Goal: Check status

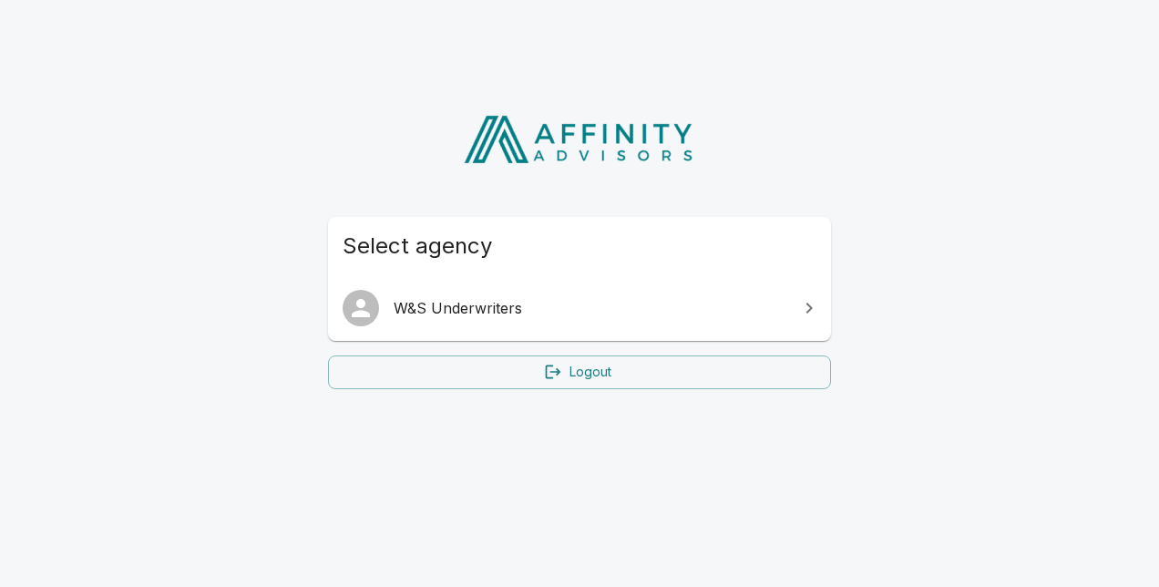
click at [641, 299] on span "W&S Underwriters" at bounding box center [591, 308] width 394 height 22
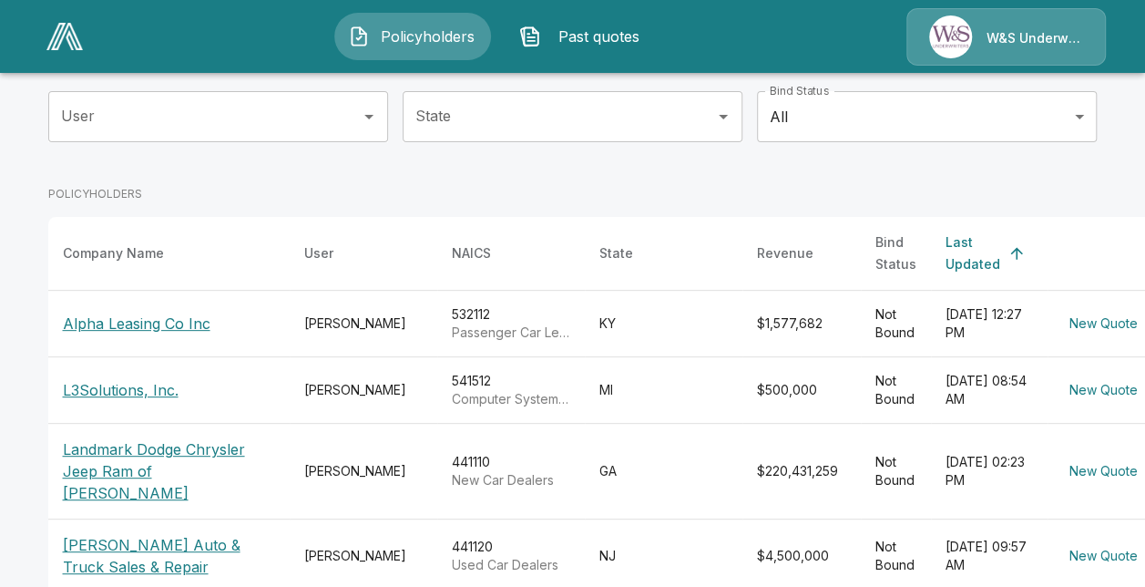
scroll to position [226, 0]
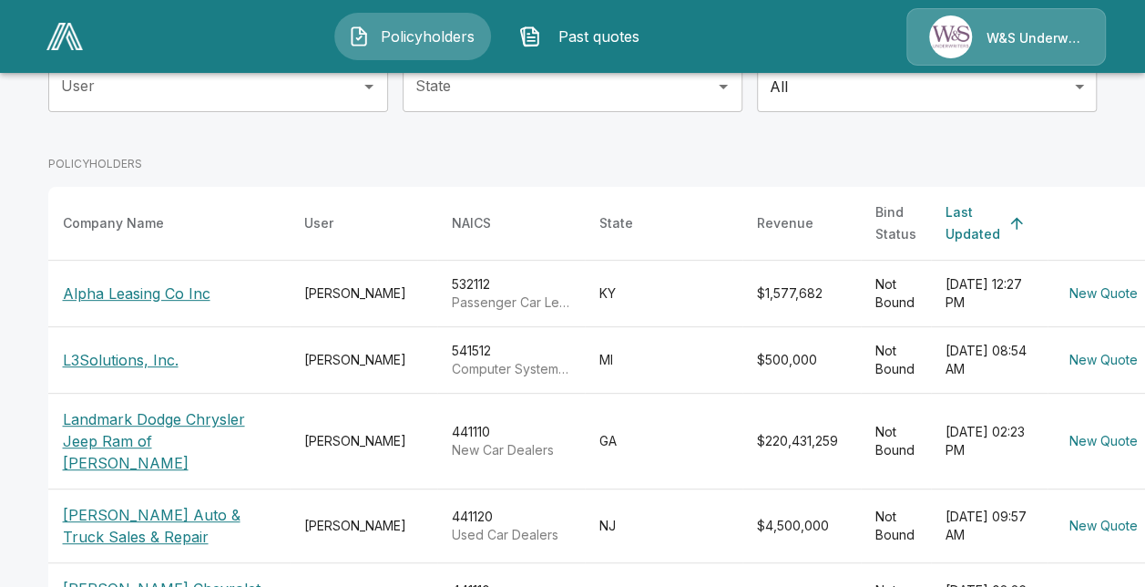
click at [118, 436] on p "Landmark Dodge Chrysler Jeep Ram of Morrow" at bounding box center [169, 441] width 212 height 66
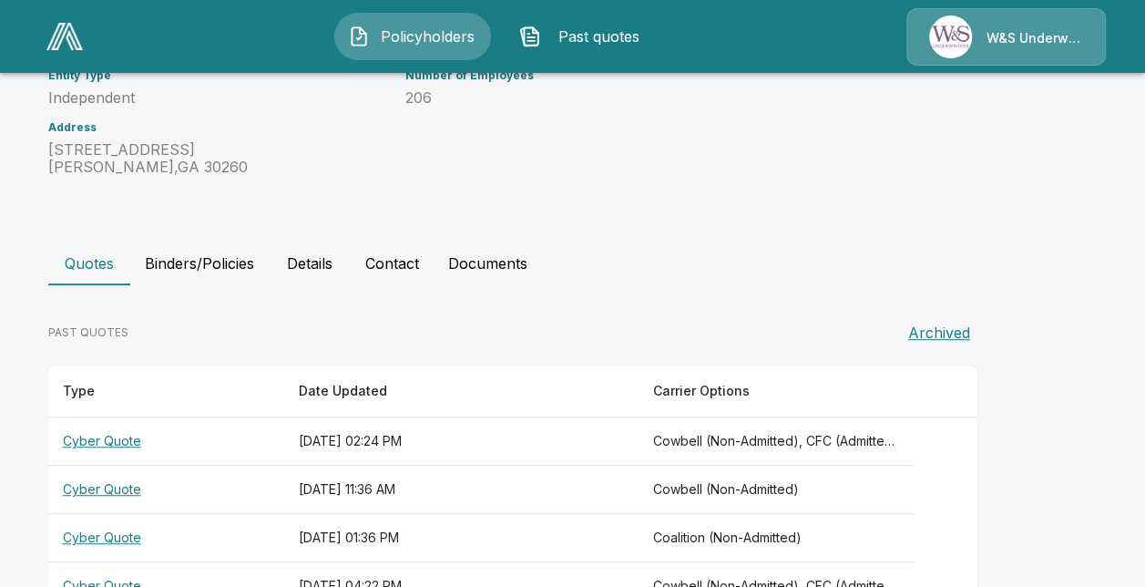
scroll to position [412, 0]
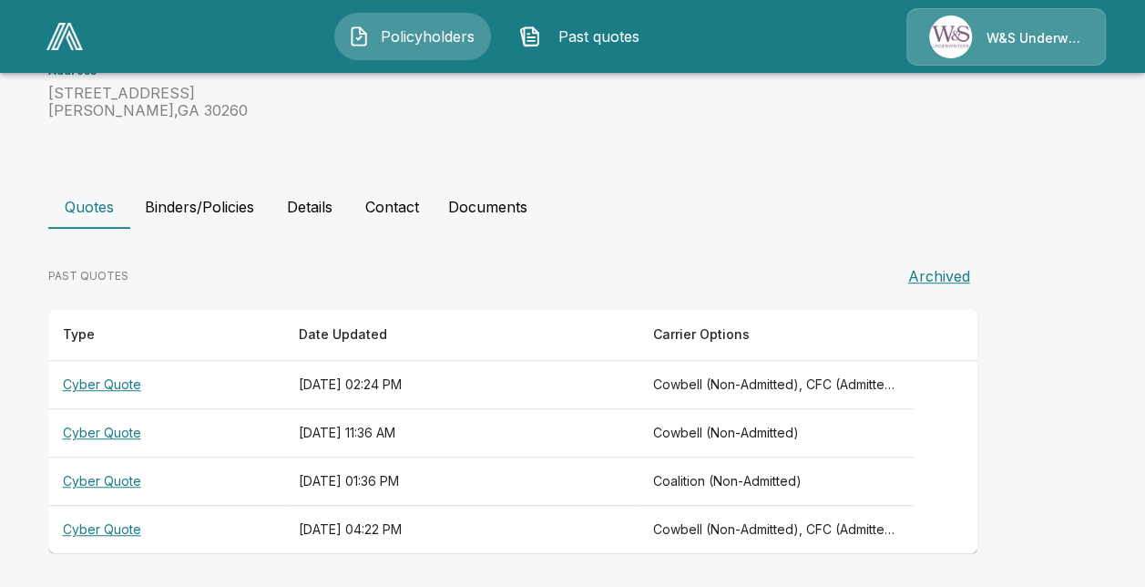
click at [109, 379] on th "Cyber Quote" at bounding box center [166, 385] width 236 height 48
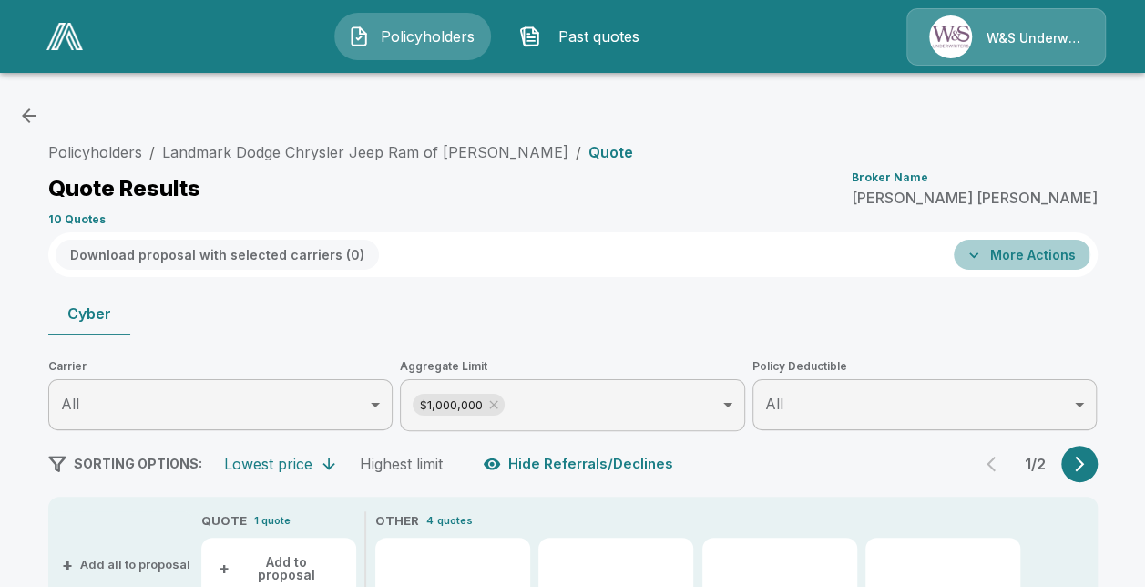
click at [983, 254] on icon "button" at bounding box center [974, 255] width 18 height 18
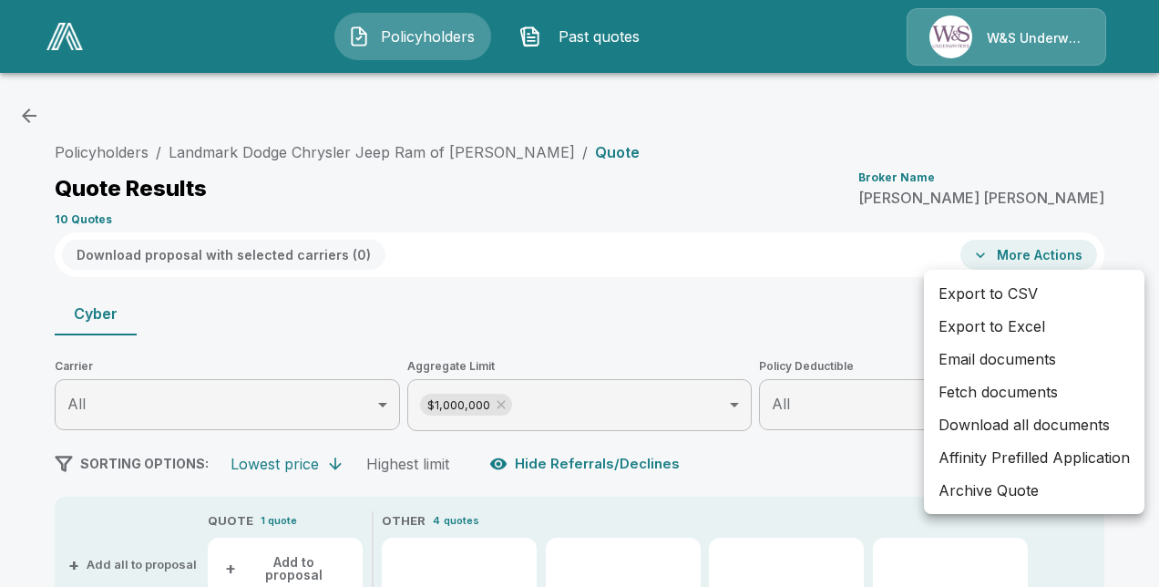
click at [990, 254] on div at bounding box center [579, 293] width 1159 height 587
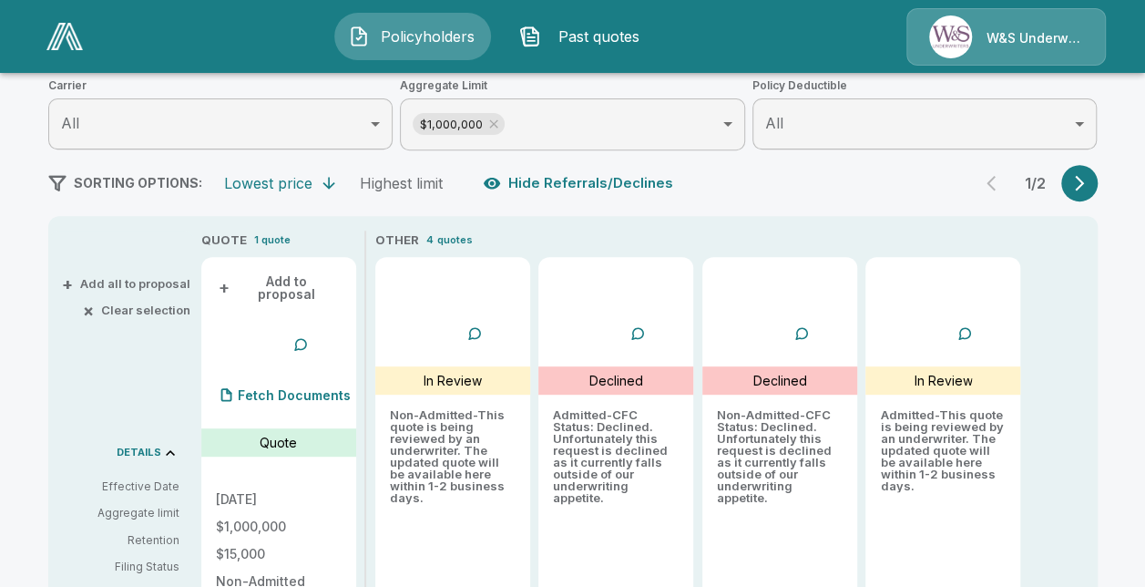
scroll to position [301, 0]
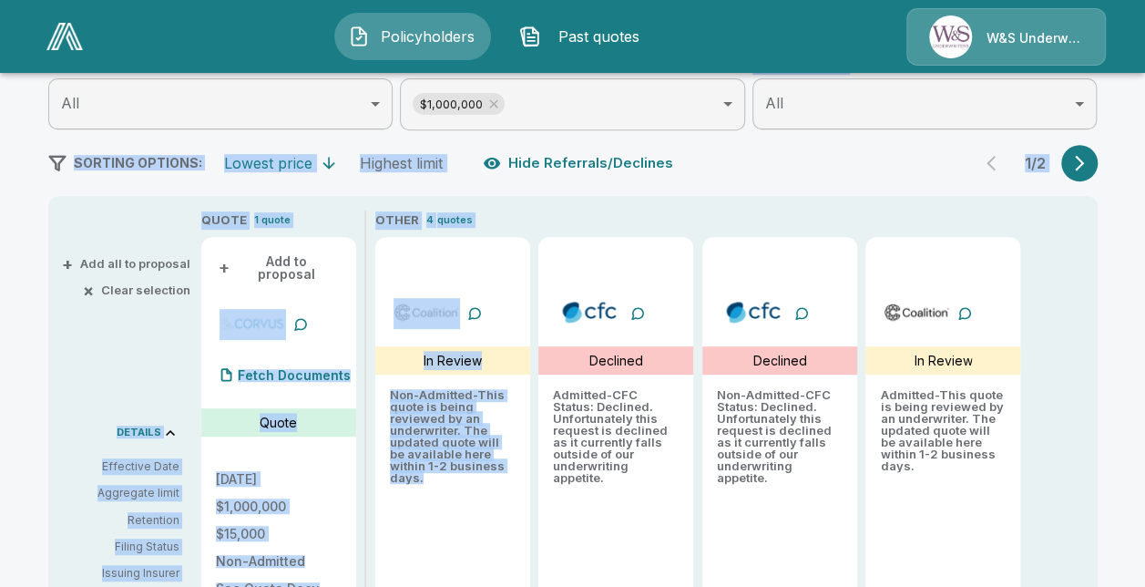
drag, startPoint x: 649, startPoint y: 196, endPoint x: 629, endPoint y: 121, distance: 77.4
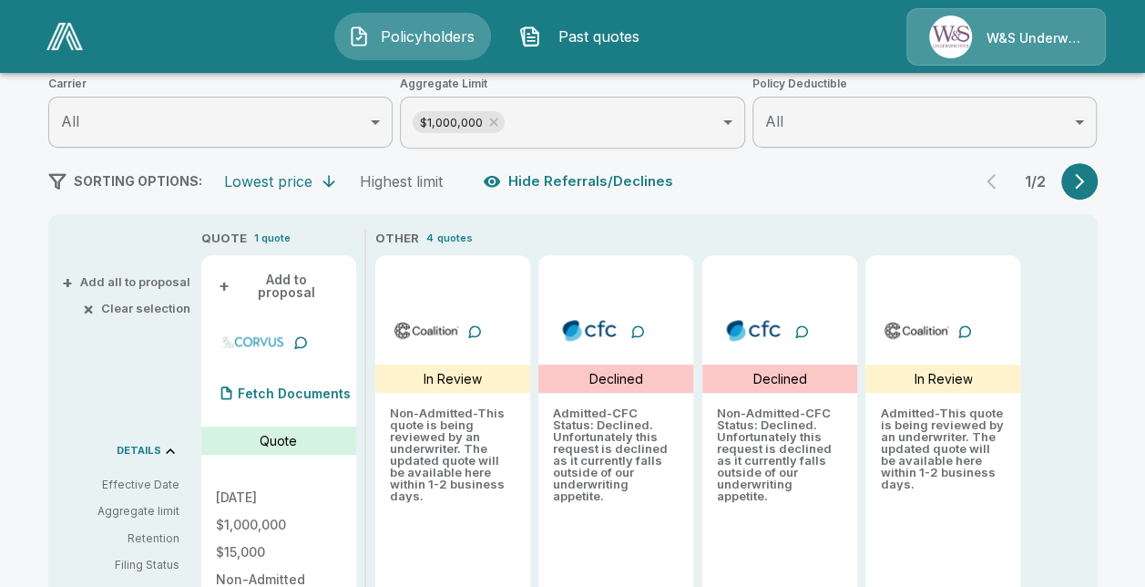
scroll to position [332, 0]
